Goal: Transaction & Acquisition: Purchase product/service

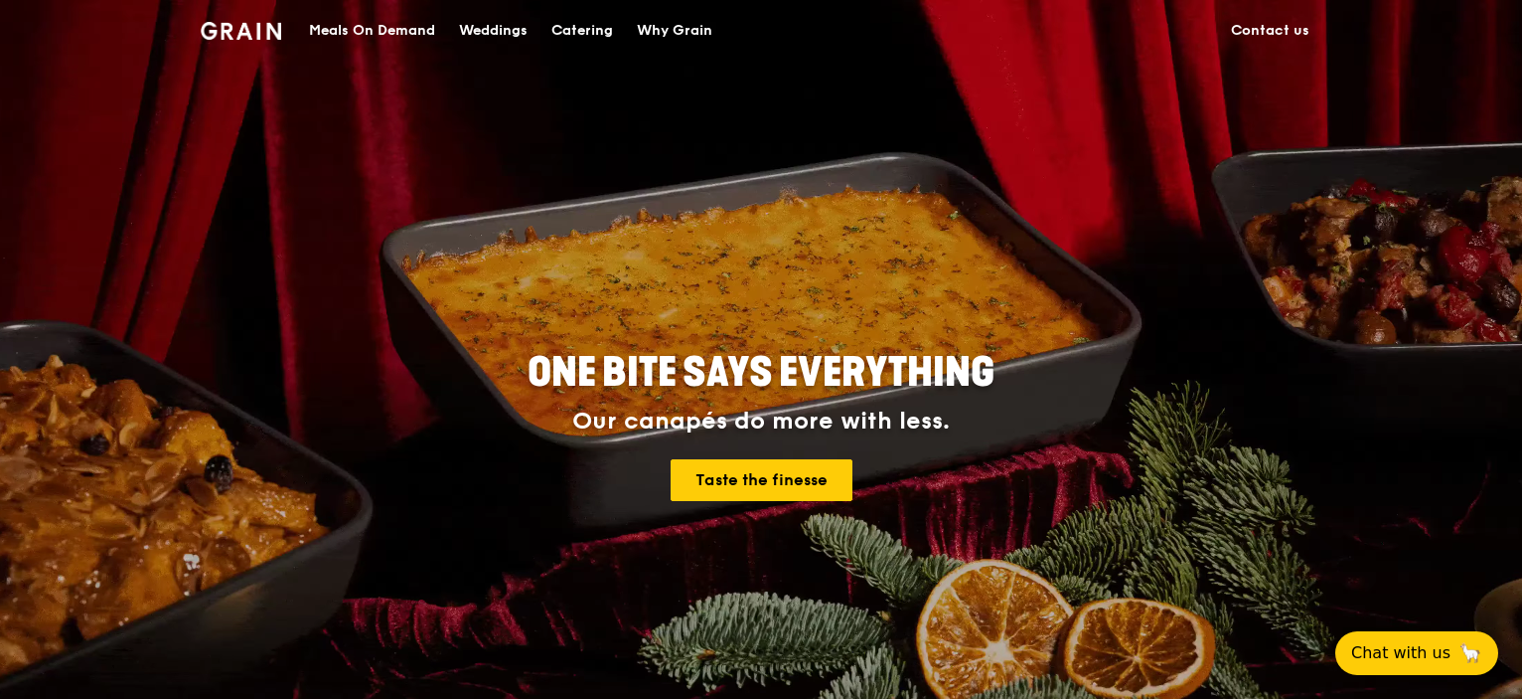
click at [601, 33] on div "Catering" at bounding box center [583, 31] width 62 height 60
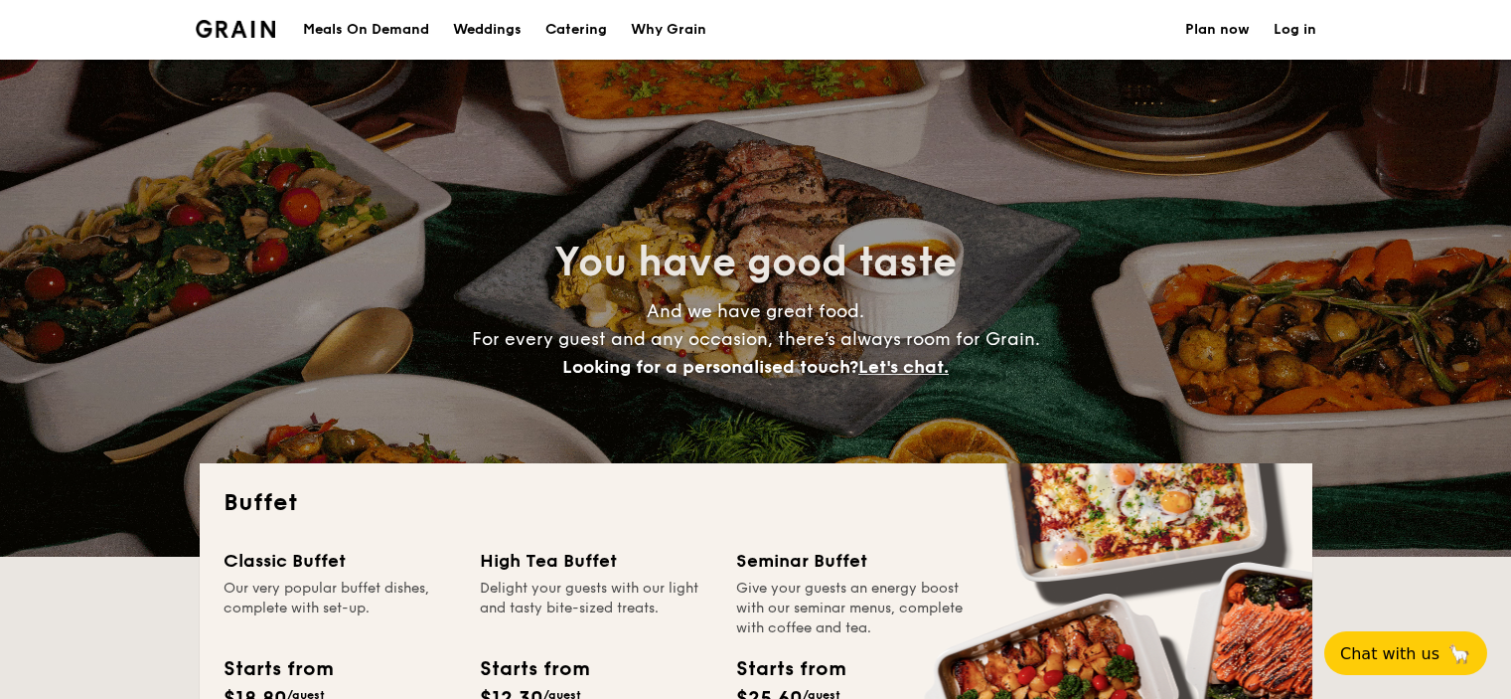
select select
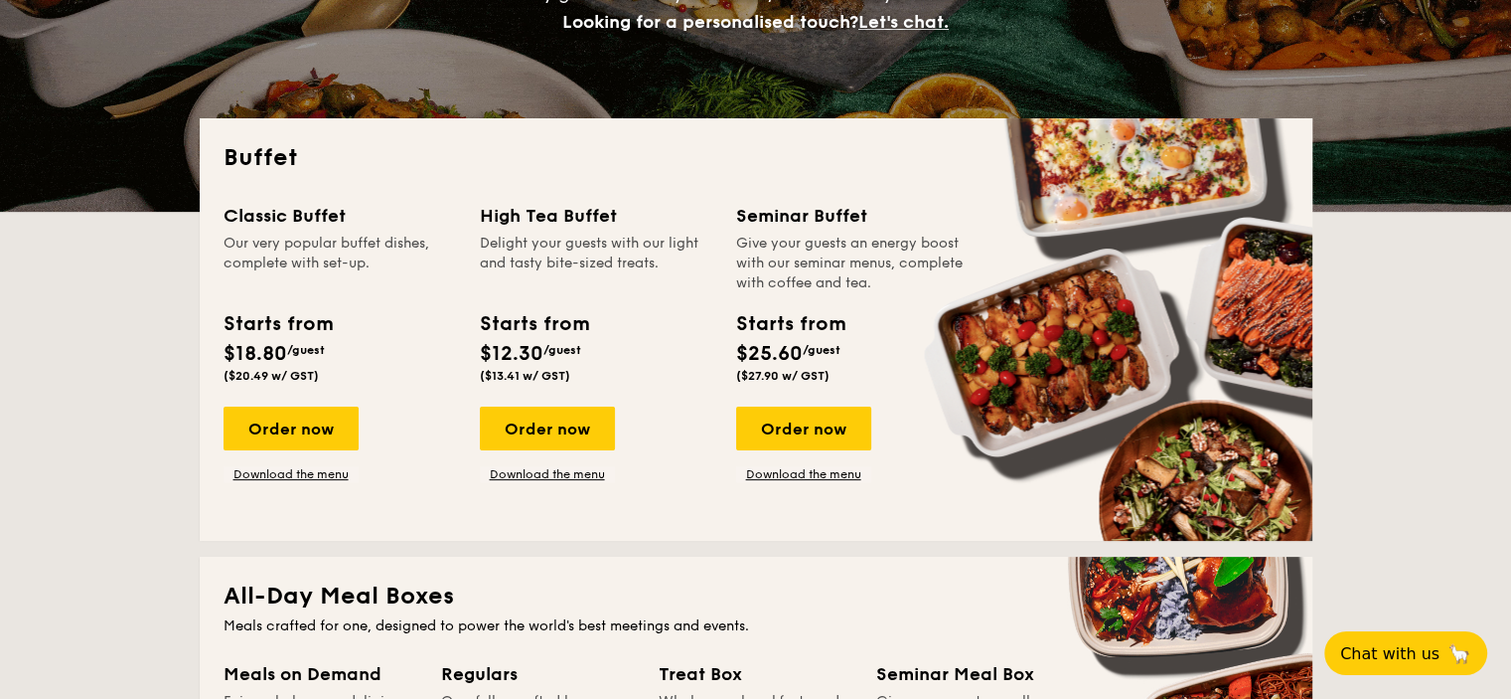
scroll to position [397, 0]
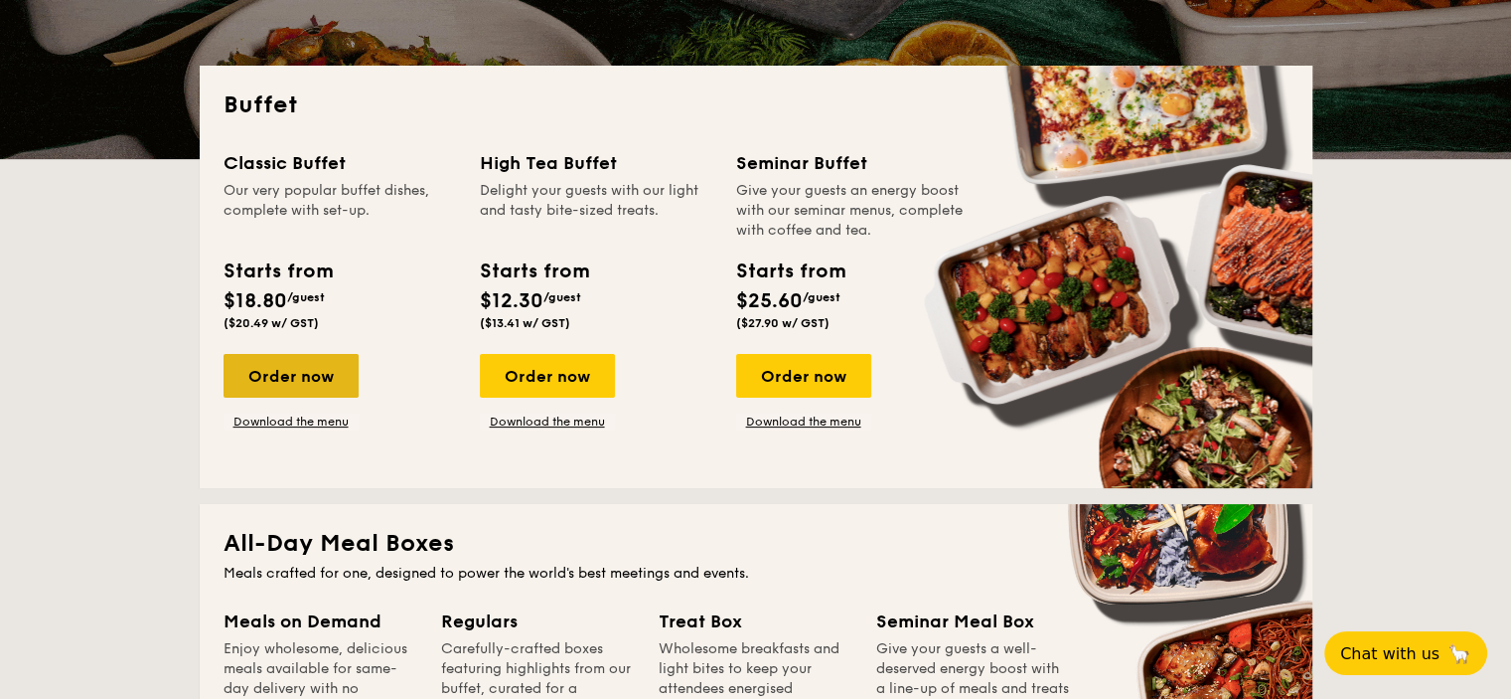
click at [278, 370] on div "Order now" at bounding box center [291, 376] width 135 height 44
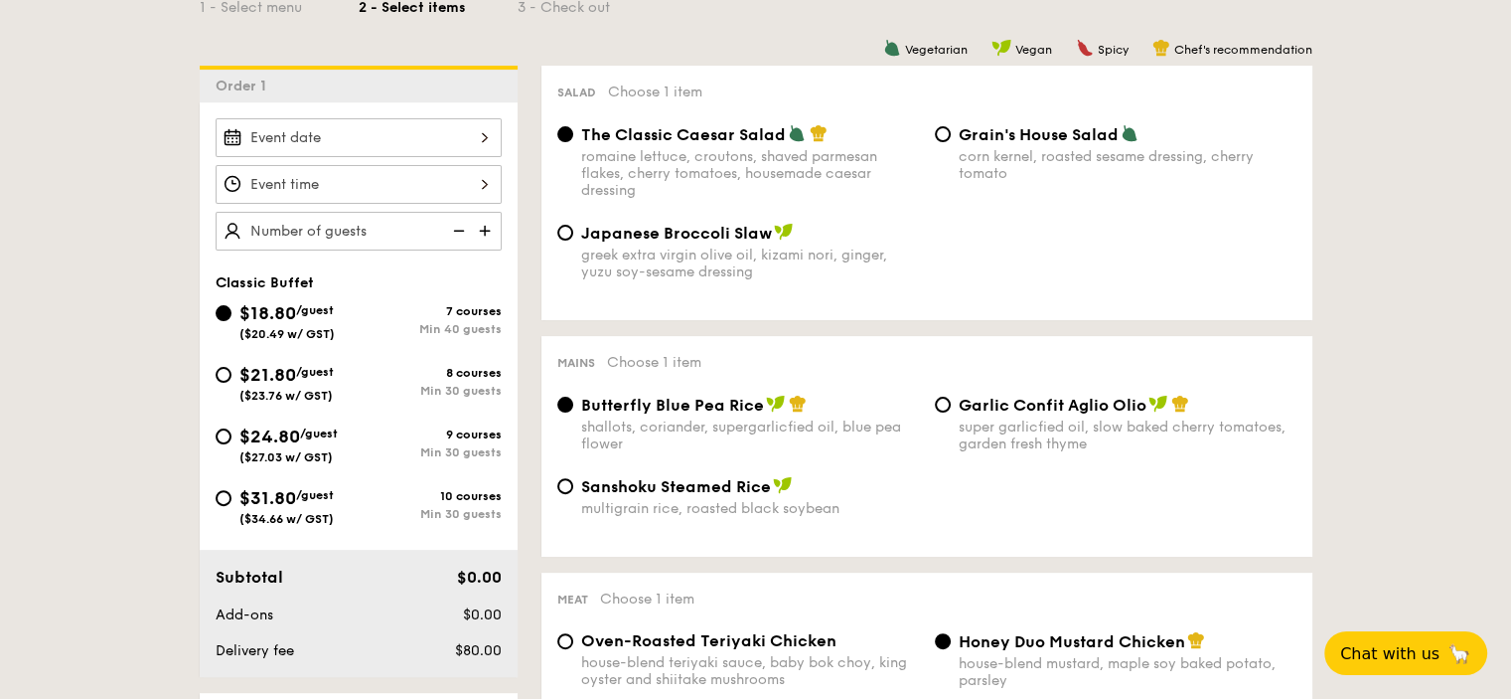
scroll to position [497, 0]
click at [222, 376] on input "$21.80 /guest ($23.76 w/ GST) 8 courses Min 30 guests" at bounding box center [224, 373] width 16 height 16
radio input "true"
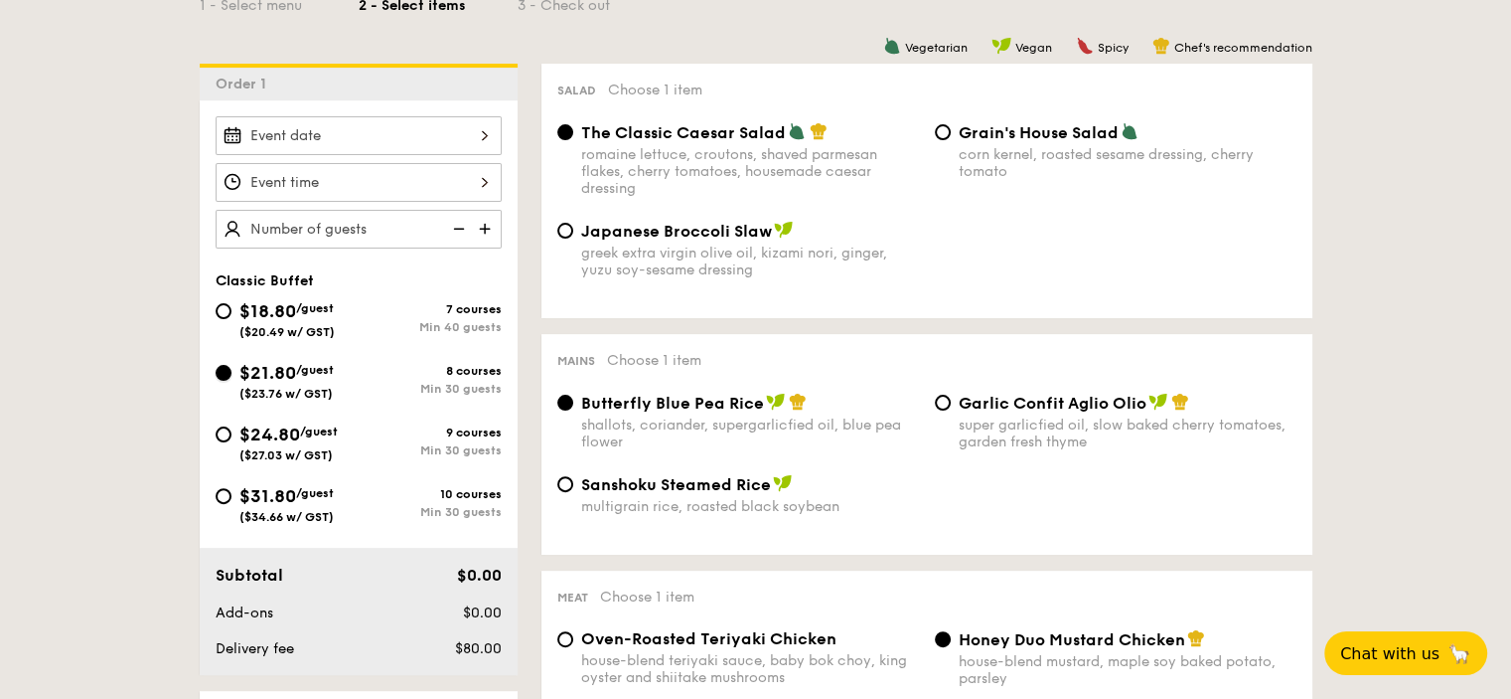
radio input "true"
